Goal: Task Accomplishment & Management: Manage account settings

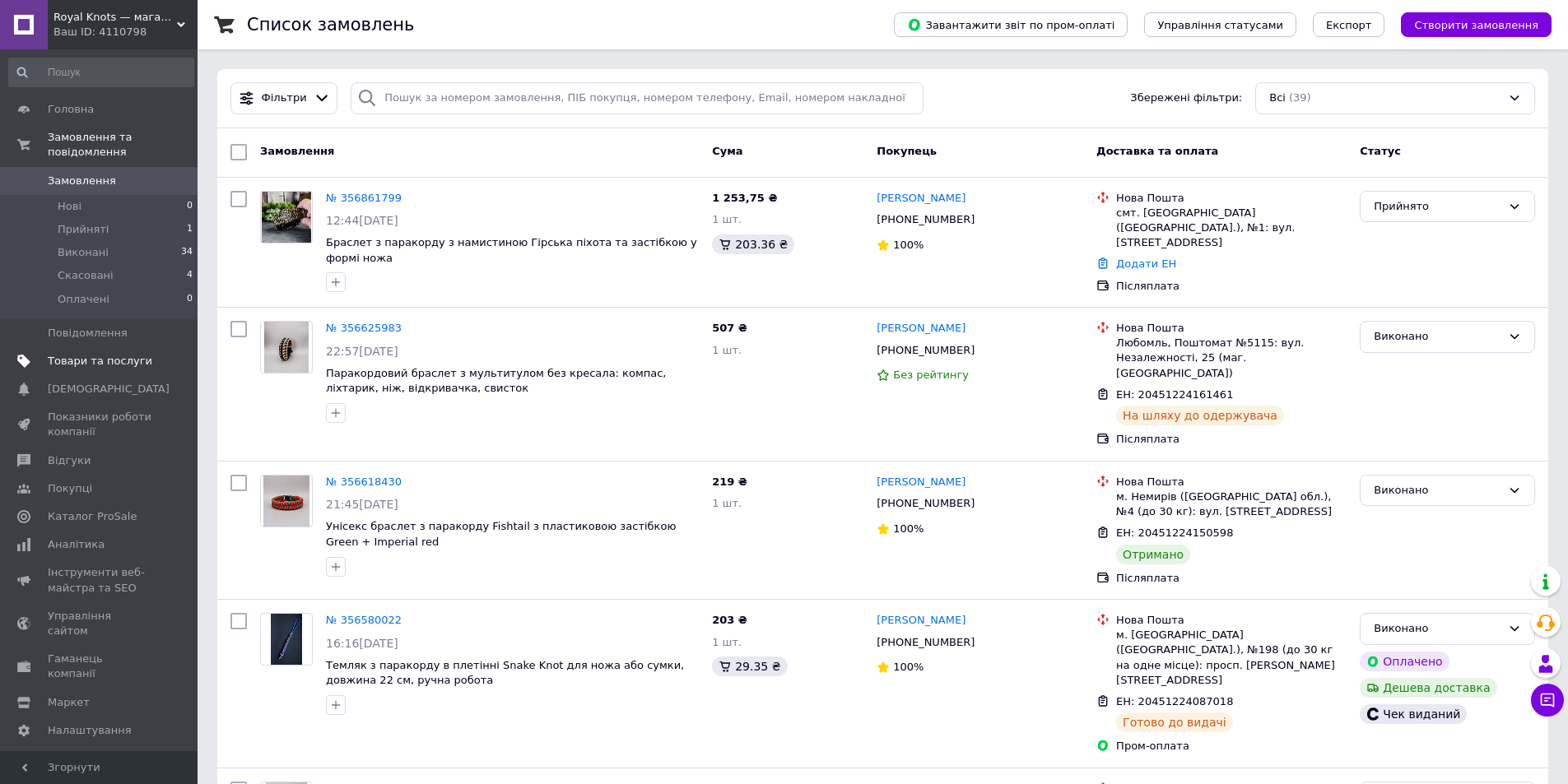
click at [99, 355] on link "Товари та послуги" at bounding box center [101, 361] width 202 height 28
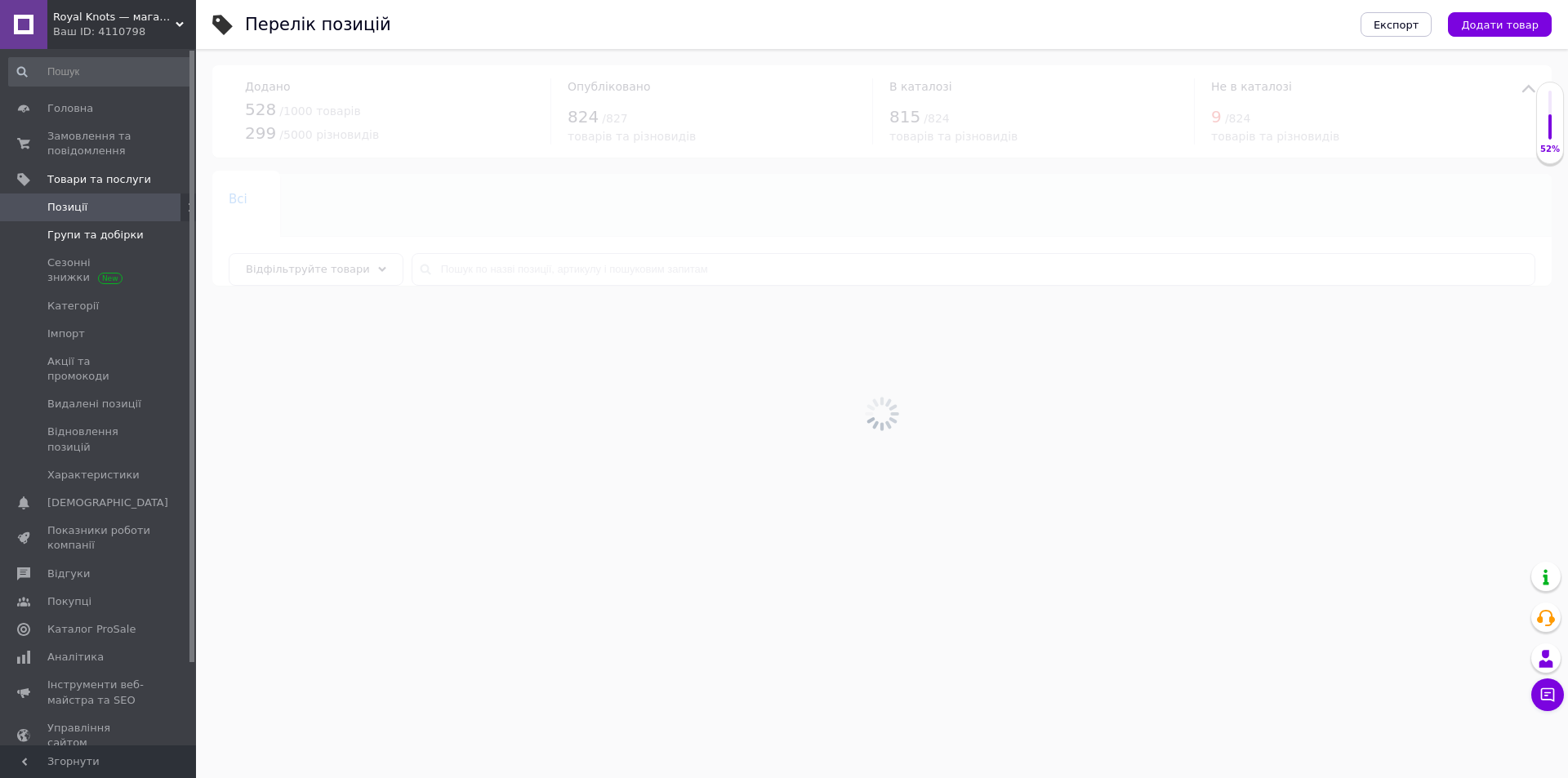
click at [114, 231] on span "Групи та добірки" at bounding box center [95, 235] width 96 height 15
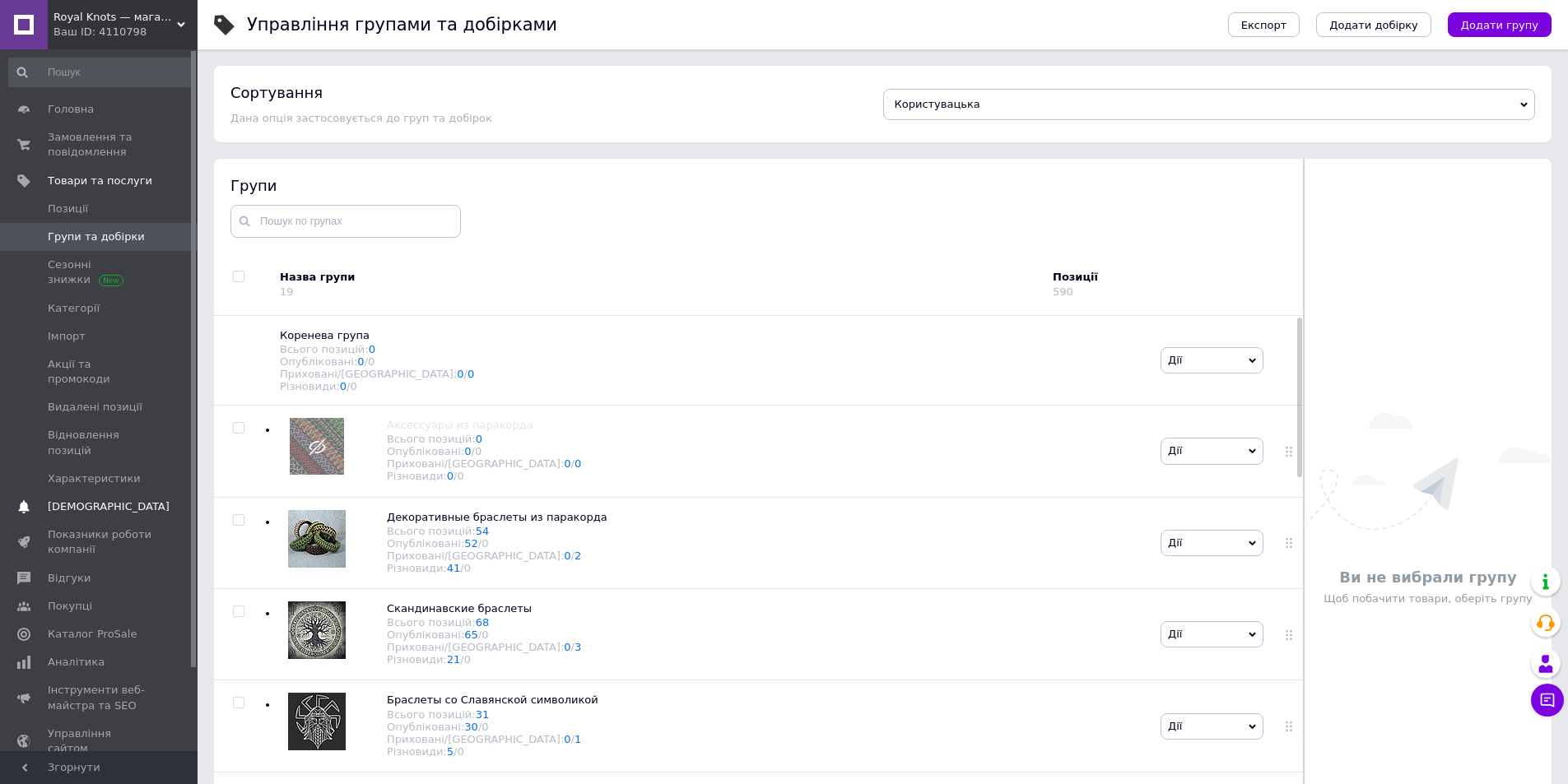
click at [109, 493] on link "Сповіщення 0 0" at bounding box center [101, 507] width 202 height 28
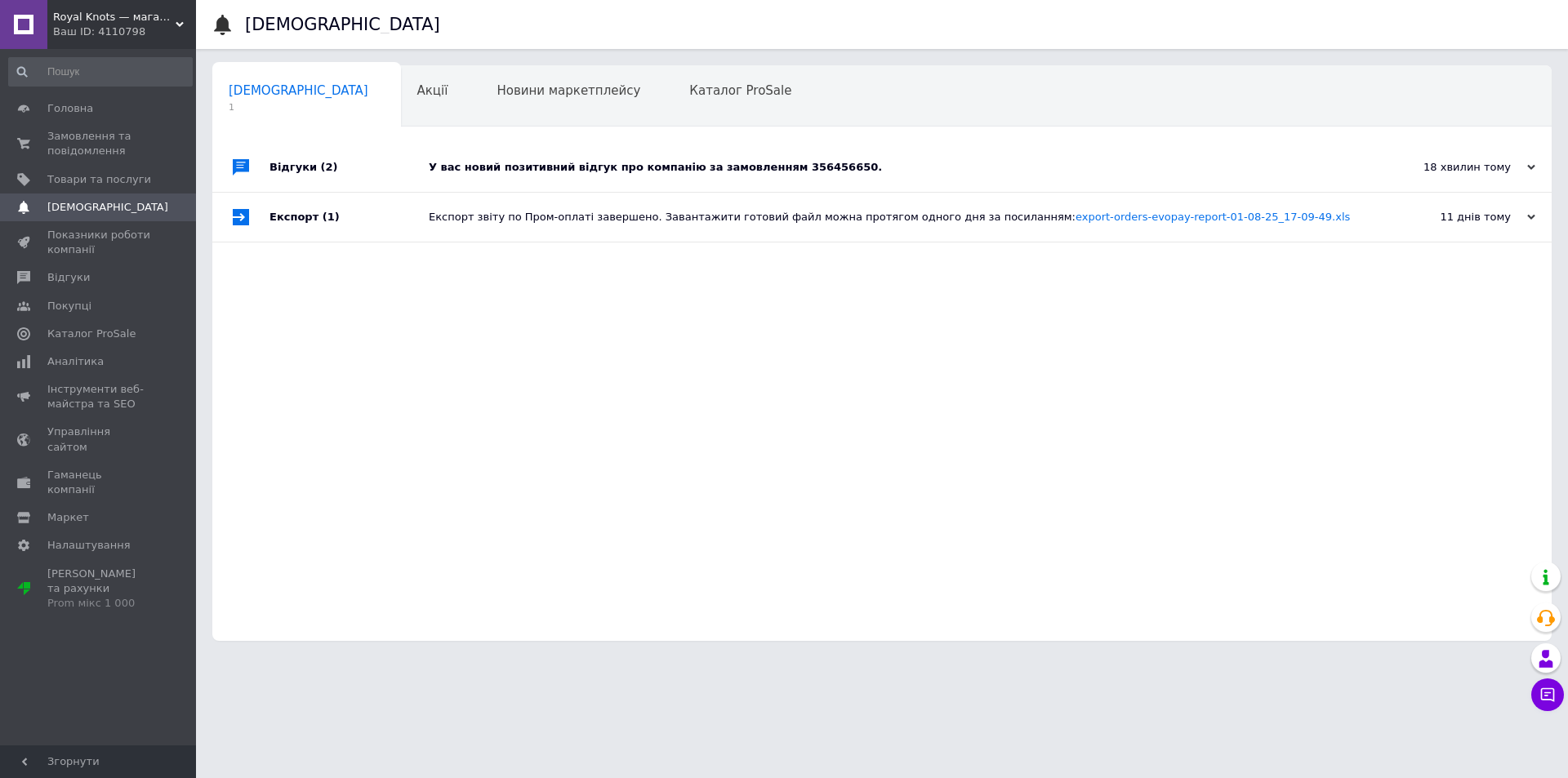
click at [671, 143] on div "У вас новий позитивний відгук про компанію за замовленням 356456650." at bounding box center [900, 167] width 943 height 49
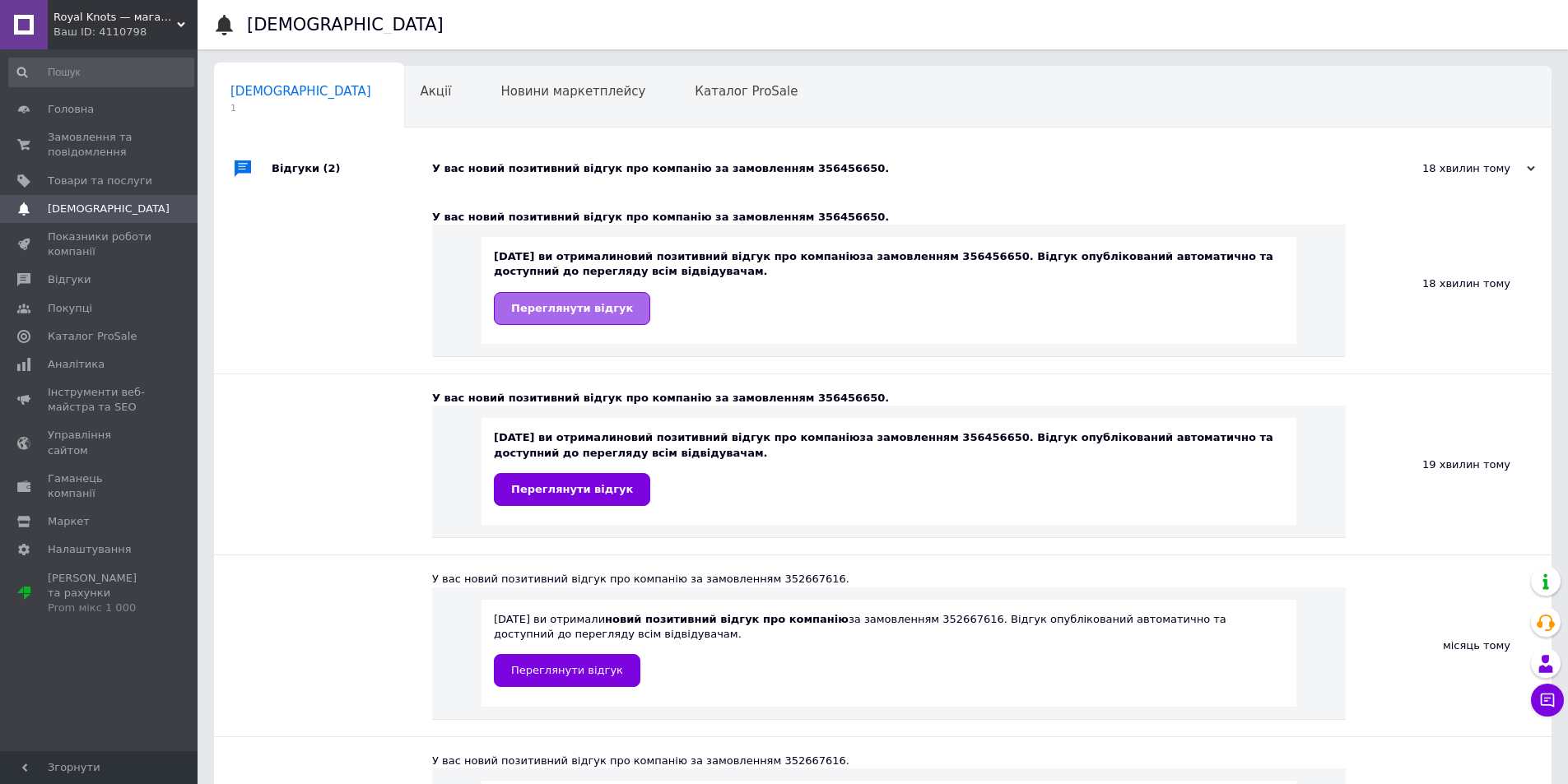
click at [572, 297] on link "Переглянути відгук" at bounding box center [572, 308] width 156 height 33
click at [101, 185] on span "Товари та послуги" at bounding box center [99, 180] width 104 height 15
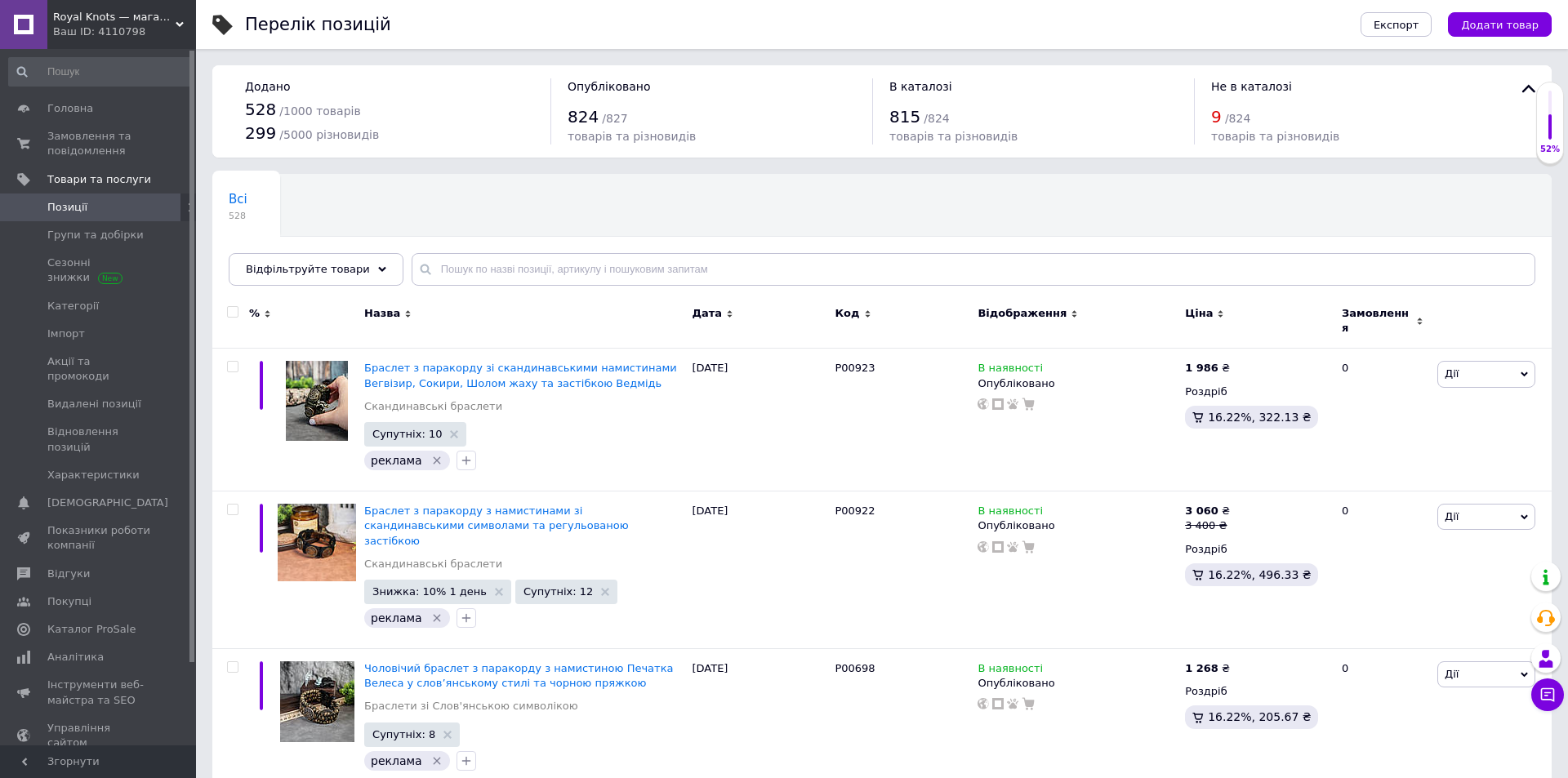
click at [97, 524] on span "Показники роботи компанії" at bounding box center [99, 538] width 104 height 29
